Goal: Information Seeking & Learning: Learn about a topic

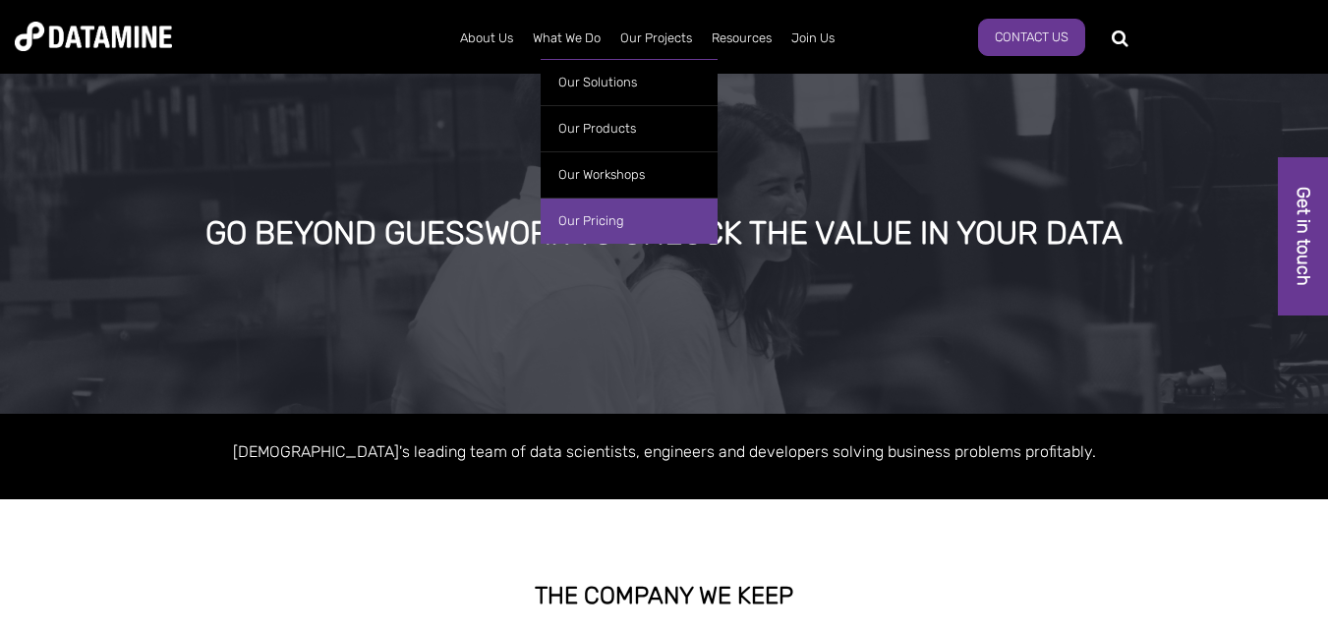
click at [594, 223] on link "Our Pricing" at bounding box center [629, 221] width 177 height 46
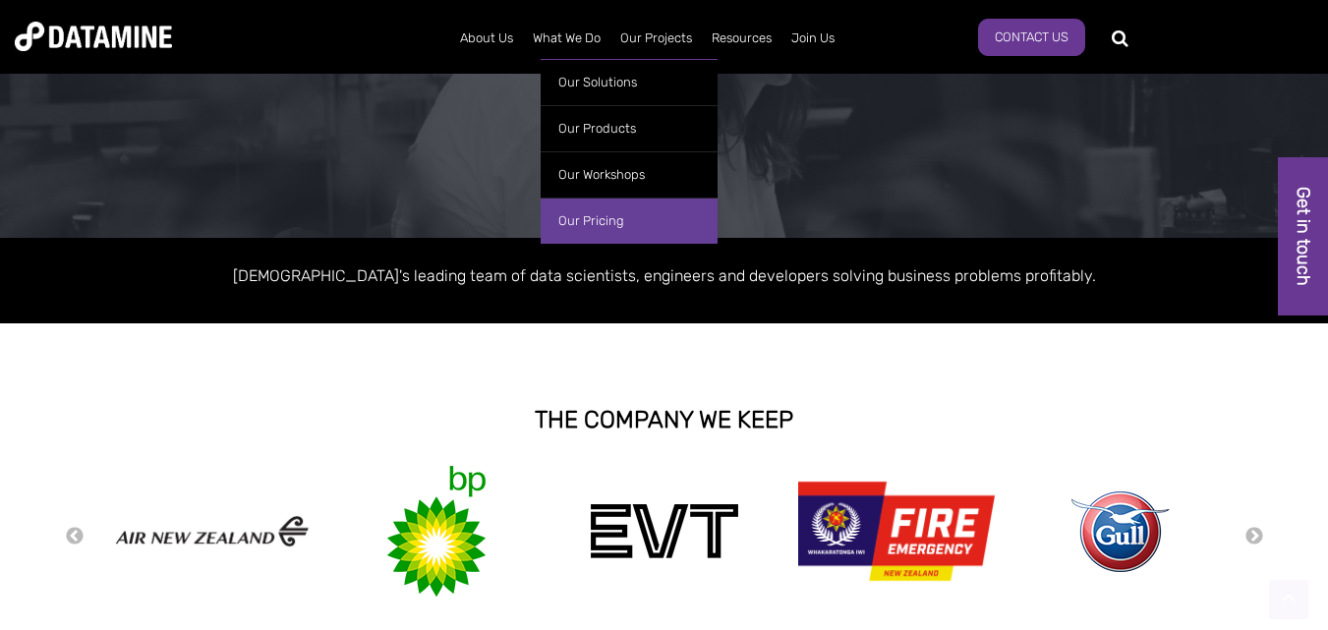
scroll to position [237, 0]
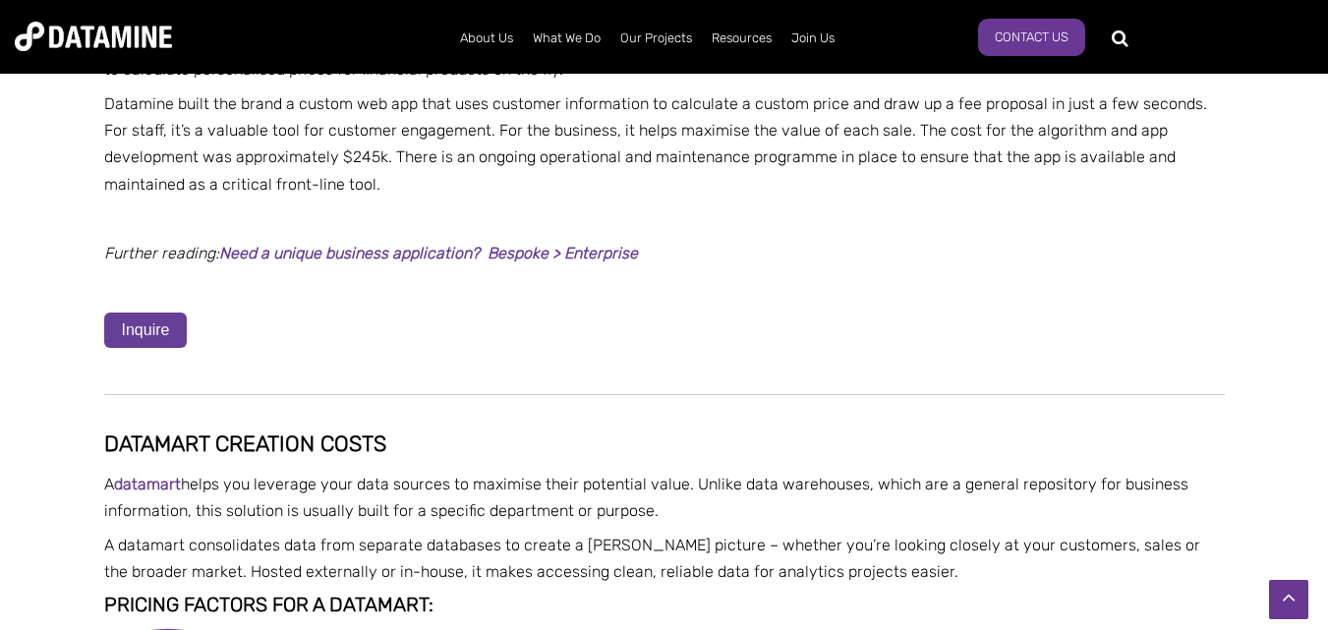
scroll to position [3146, 0]
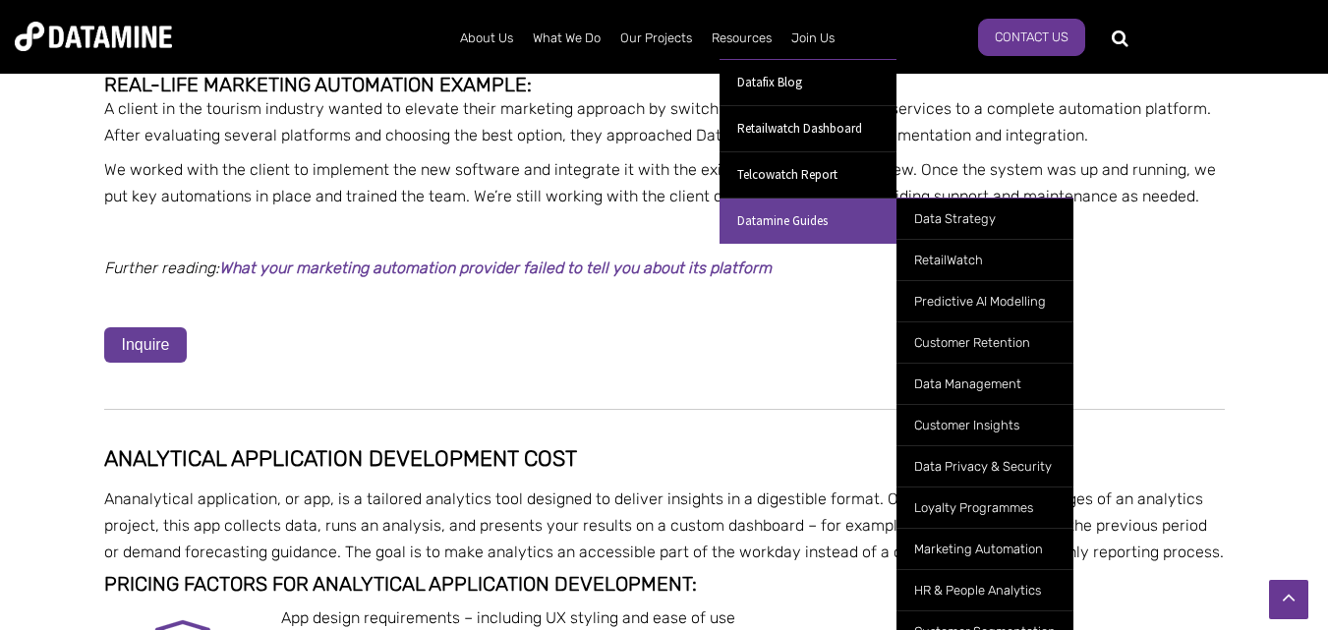
click at [791, 215] on link "Datamine Guides" at bounding box center [808, 221] width 177 height 46
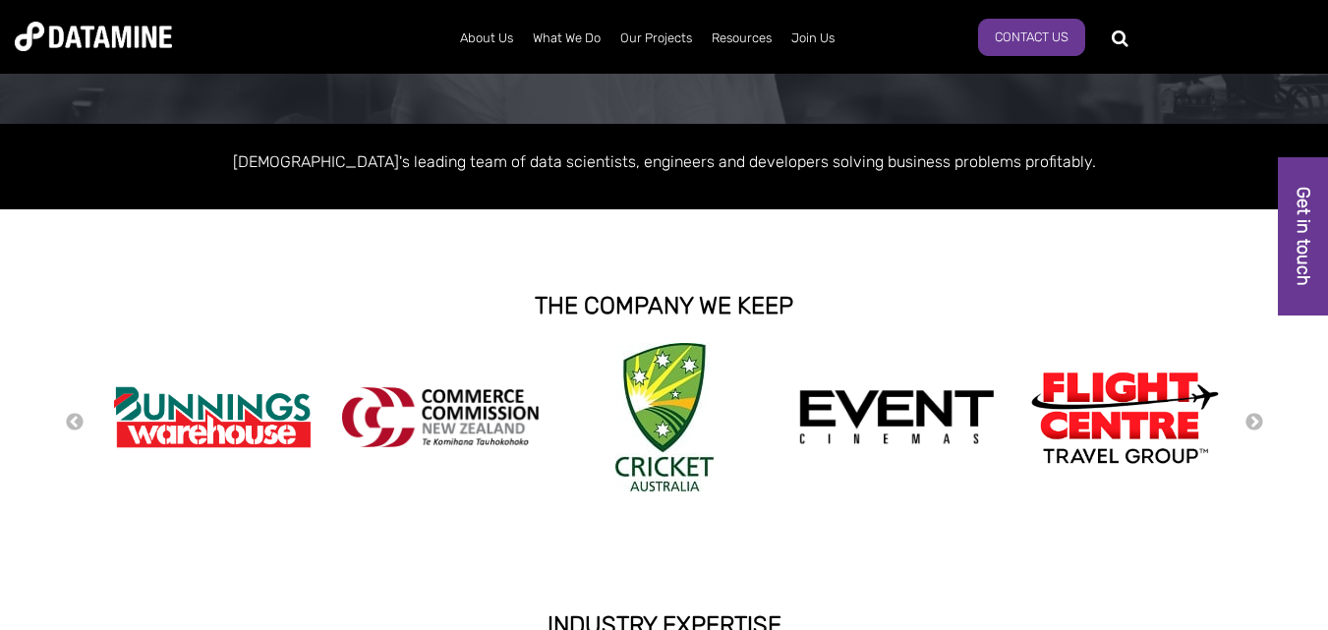
scroll to position [290, 0]
